Goal: Information Seeking & Learning: Learn about a topic

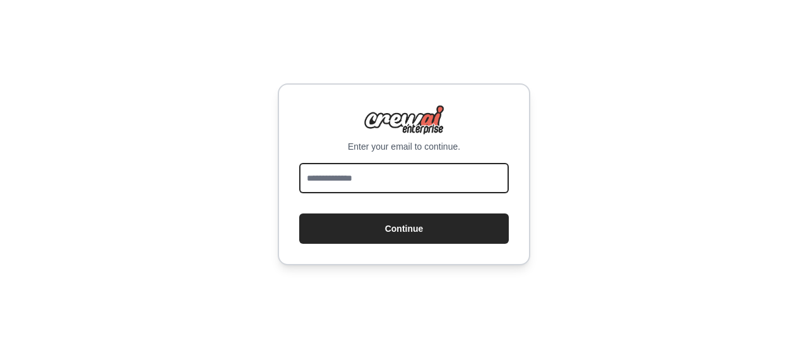
click at [385, 179] on input "email" at bounding box center [404, 178] width 210 height 30
click at [379, 179] on input "email" at bounding box center [404, 178] width 210 height 30
type input "**********"
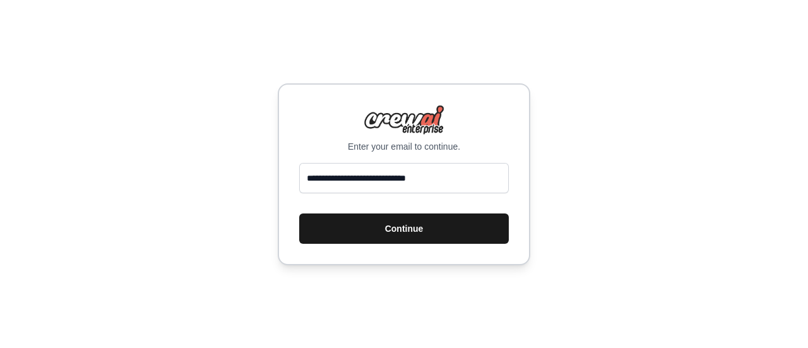
click at [382, 228] on button "Continue" at bounding box center [404, 228] width 210 height 30
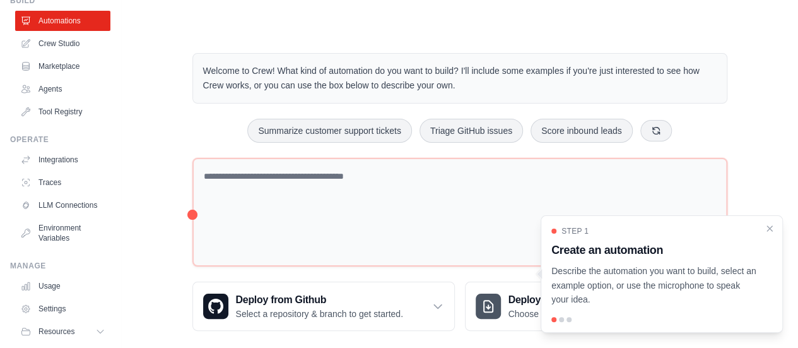
scroll to position [105, 0]
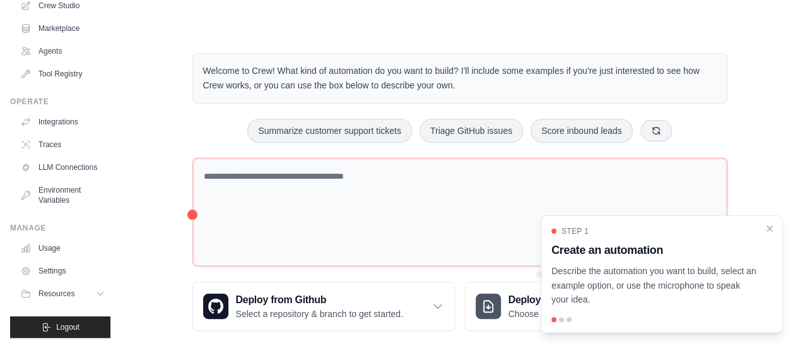
click at [143, 229] on div "Welcome to Crew! What kind of automation do you want to build? I'll include som…" at bounding box center [459, 192] width 637 height 318
click at [79, 243] on link "Usage" at bounding box center [63, 248] width 95 height 20
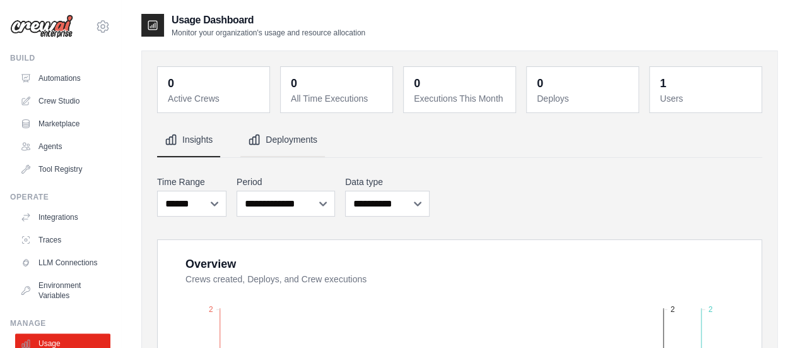
click at [309, 134] on button "Deployments" at bounding box center [282, 140] width 85 height 34
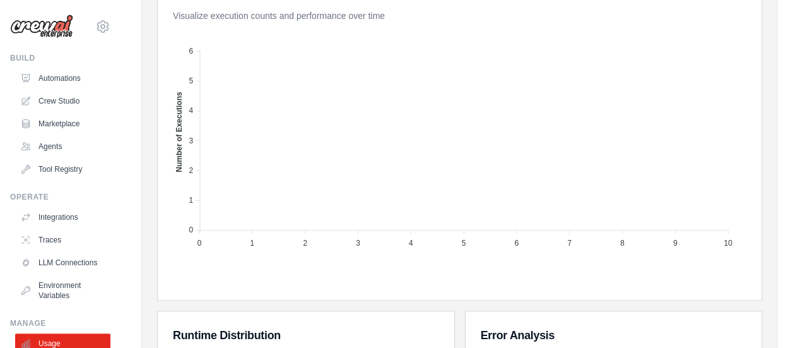
scroll to position [434, 0]
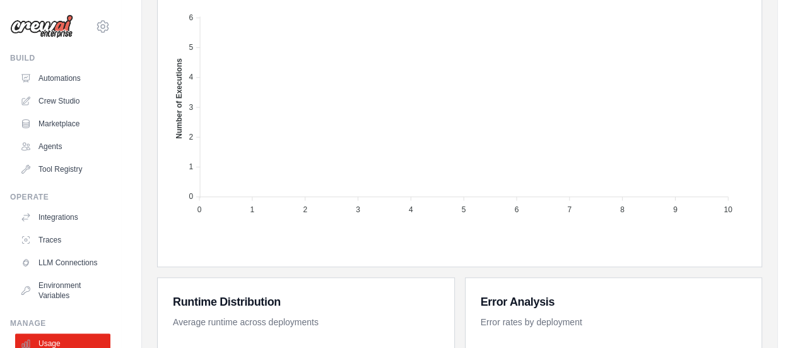
drag, startPoint x: 120, startPoint y: 163, endPoint x: 121, endPoint y: 172, distance: 8.2
click at [121, 172] on div "[EMAIL_ADDRESS][DOMAIN_NAME] Settings Build Automations Crew Studio Marketplace…" at bounding box center [60, 174] width 121 height 348
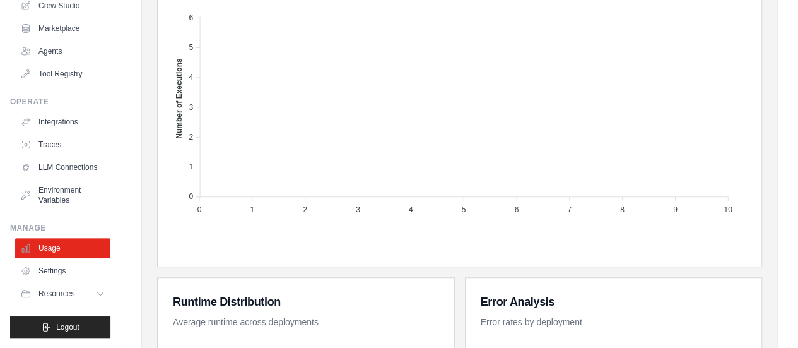
scroll to position [105, 0]
click at [61, 268] on link "Settings" at bounding box center [63, 271] width 95 height 20
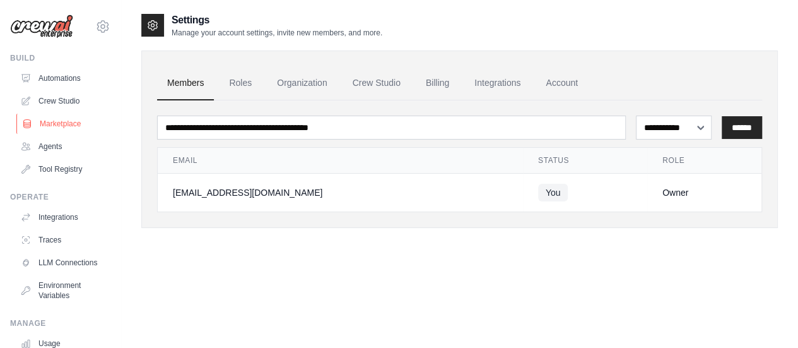
click at [59, 114] on link "Marketplace" at bounding box center [63, 124] width 95 height 20
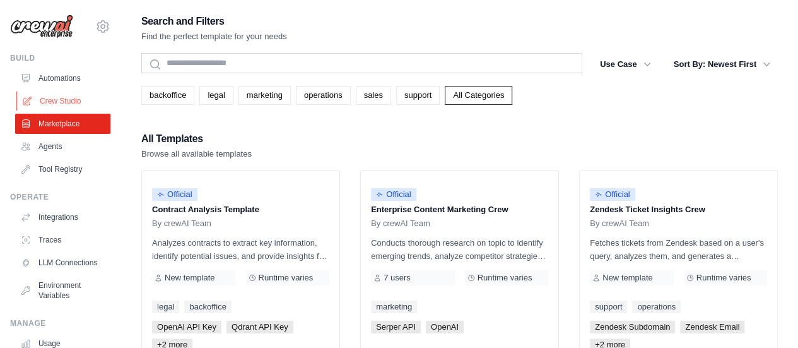
click at [69, 99] on link "Crew Studio" at bounding box center [63, 101] width 95 height 20
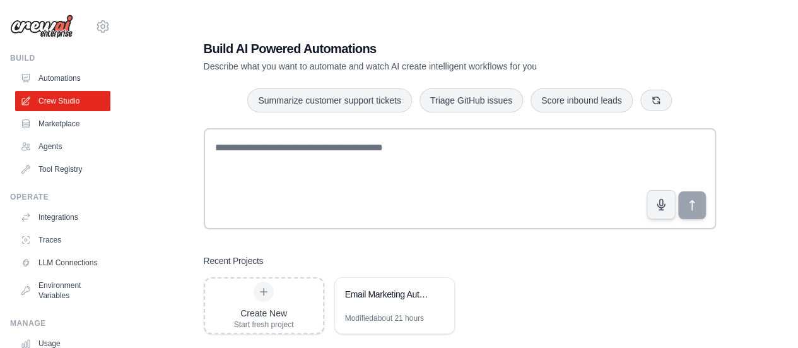
drag, startPoint x: 794, startPoint y: 136, endPoint x: 805, endPoint y: 160, distance: 26.3
click at [798, 160] on html "matiasalexisromero183@gmail.com Settings Build Automations Crew Studio GitHub" at bounding box center [399, 186] width 798 height 373
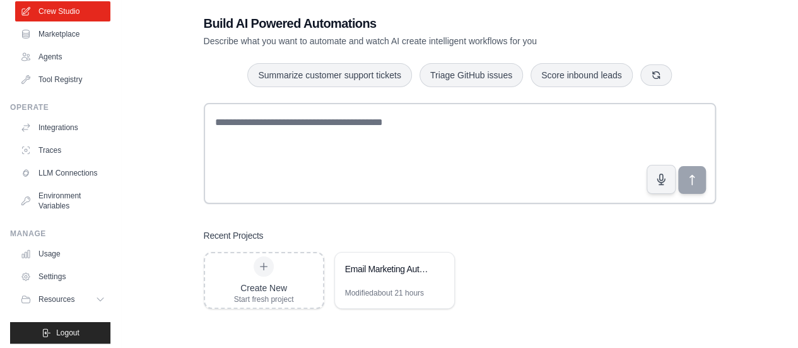
scroll to position [105, 0]
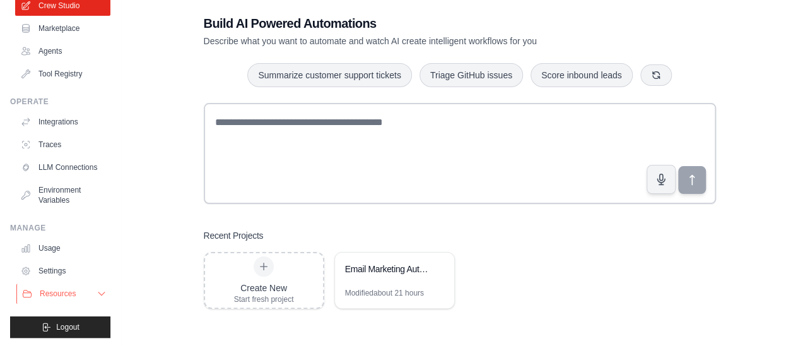
click at [82, 291] on button "Resources" at bounding box center [63, 293] width 95 height 20
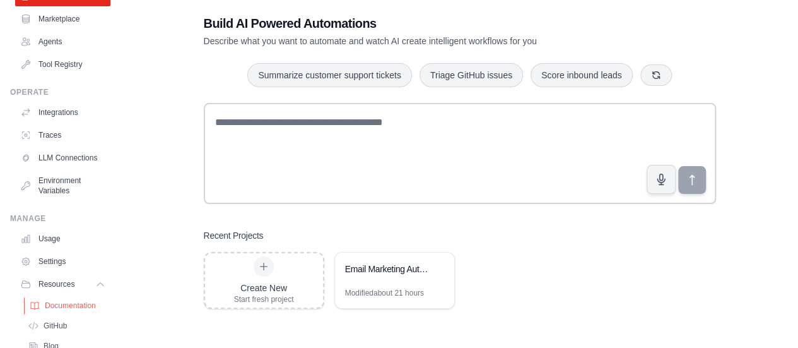
click at [80, 310] on span "Documentation" at bounding box center [70, 305] width 51 height 10
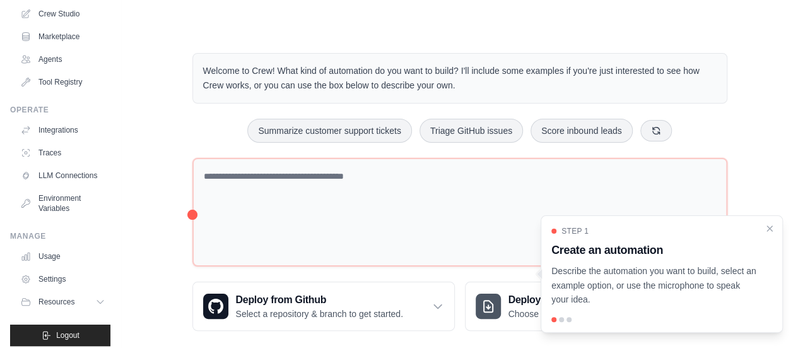
scroll to position [105, 0]
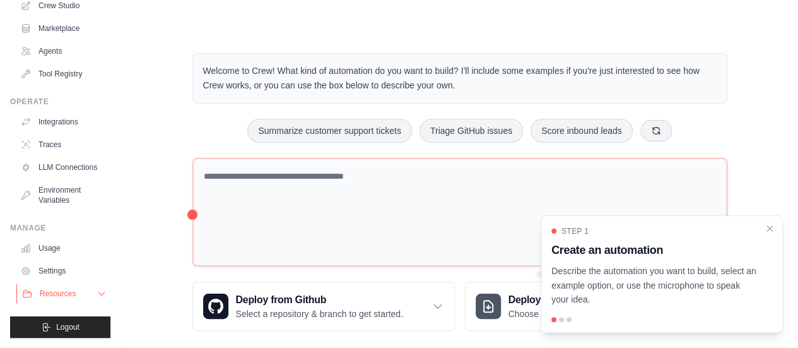
click at [80, 298] on button "Resources" at bounding box center [63, 293] width 95 height 20
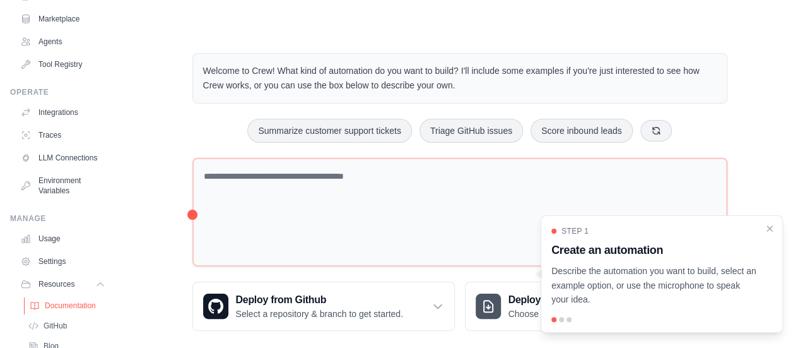
click at [74, 310] on span "Documentation" at bounding box center [70, 305] width 51 height 10
